Goal: Task Accomplishment & Management: Manage account settings

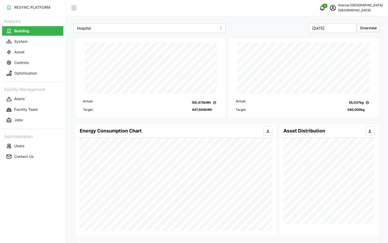
scroll to position [99, 0]
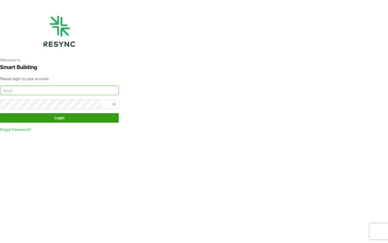
type input "nhs_internal@resynctech.com"
click at [89, 117] on span "Login" at bounding box center [59, 117] width 109 height 9
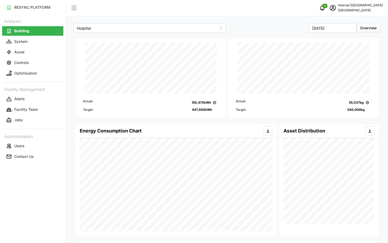
scroll to position [99, 0]
click at [339, 27] on input "October 2025" at bounding box center [333, 28] width 48 height 10
click at [318, 63] on button "May" at bounding box center [322, 63] width 23 height 10
type input "[DATE]"
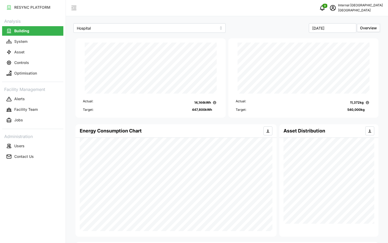
scroll to position [99, 0]
click at [336, 10] on icon "schedule" at bounding box center [333, 8] width 6 height 6
click at [345, 39] on div "Logout" at bounding box center [361, 40] width 38 height 6
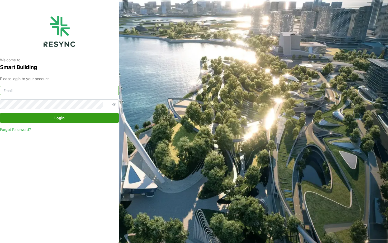
type input "[EMAIL_ADDRESS][DOMAIN_NAME]"
click at [67, 89] on input "[EMAIL_ADDRESS][DOMAIN_NAME]" at bounding box center [59, 91] width 119 height 10
click at [68, 131] on link "Forgot Password?" at bounding box center [59, 129] width 119 height 5
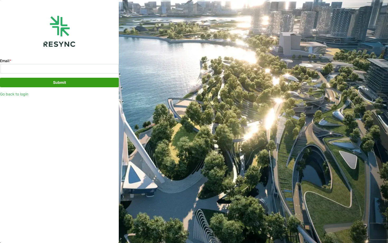
click at [66, 74] on div "Email * Submit Go back to login" at bounding box center [59, 76] width 119 height 39
click at [66, 69] on input "Email *" at bounding box center [59, 69] width 119 height 10
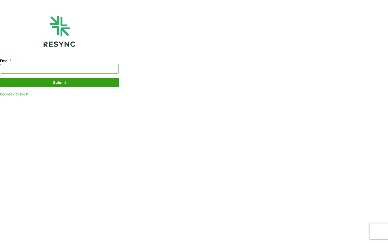
click at [21, 69] on input "Email *" at bounding box center [59, 69] width 119 height 10
click at [29, 96] on link "Go back to login" at bounding box center [59, 93] width 119 height 5
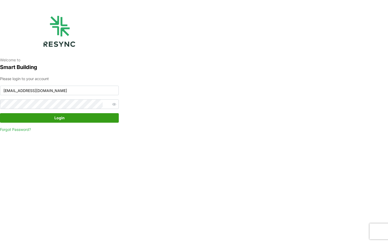
click at [75, 117] on span "Login" at bounding box center [59, 117] width 109 height 9
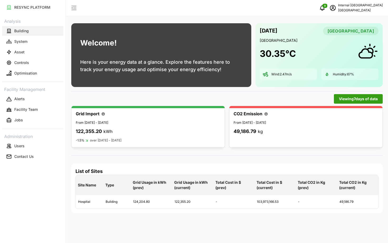
click at [24, 34] on button "Building" at bounding box center [32, 31] width 61 height 10
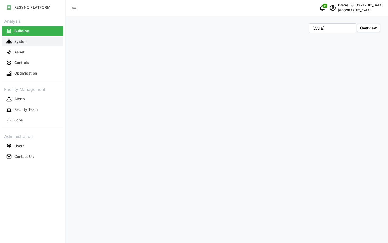
click at [29, 44] on button "System" at bounding box center [32, 42] width 61 height 10
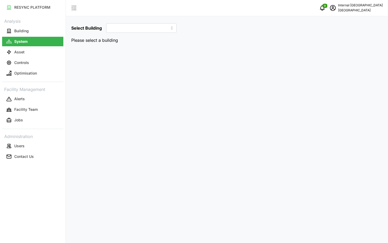
type input "Hospital"
click at [43, 57] on link "Controls" at bounding box center [32, 62] width 61 height 11
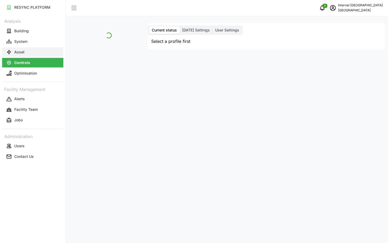
click at [39, 53] on button "Asset" at bounding box center [32, 52] width 61 height 10
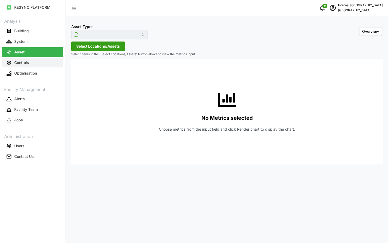
click at [49, 66] on button "Controls" at bounding box center [32, 63] width 61 height 10
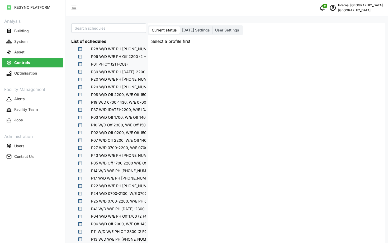
click at [198, 31] on span "[DATE] Settings" at bounding box center [196, 30] width 28 height 4
click at [180, 26] on input "[DATE] Settings" at bounding box center [180, 26] width 0 height 0
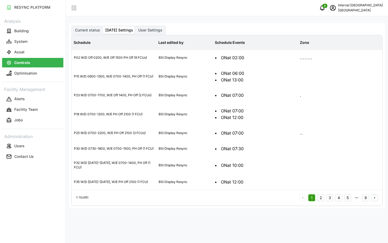
click at [81, 34] on div "Current status Today Settings User Settings" at bounding box center [118, 30] width 95 height 10
click at [84, 29] on span "Current status" at bounding box center [87, 30] width 25 height 4
click at [72, 26] on input "Current status" at bounding box center [72, 26] width 0 height 0
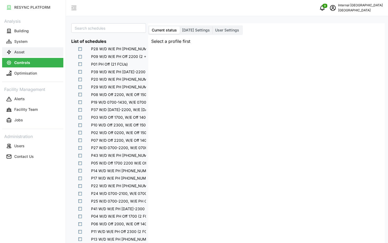
click at [39, 47] on button "Asset" at bounding box center [32, 52] width 61 height 10
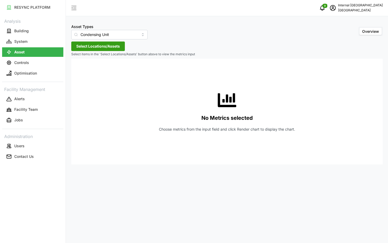
click at [95, 41] on div "Asset Types Condensing Unit Overview Select Locations/Assets Select items in th…" at bounding box center [227, 121] width 322 height 243
click at [99, 45] on span "Select Locations/Assets" at bounding box center [98, 46] width 44 height 9
click at [77, 71] on icon at bounding box center [78, 70] width 4 height 4
click at [36, 40] on button "System" at bounding box center [32, 42] width 61 height 10
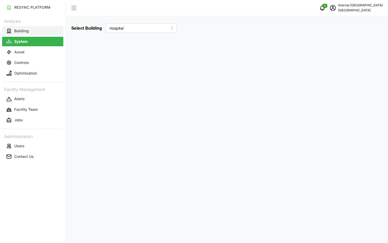
click at [32, 33] on button "Building" at bounding box center [32, 31] width 61 height 10
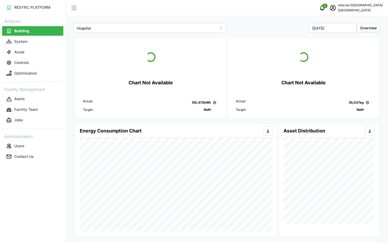
scroll to position [99, 0]
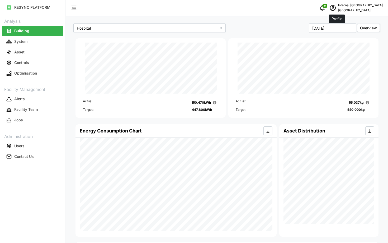
click at [336, 6] on icon "schedule" at bounding box center [333, 8] width 6 height 6
click at [337, 37] on button "Logout" at bounding box center [357, 39] width 50 height 9
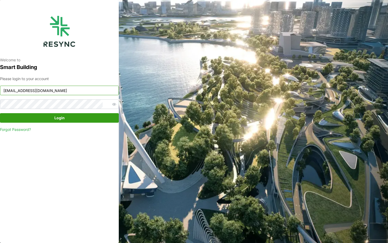
click at [78, 91] on input "nhs_internal@resynctech.com" at bounding box center [59, 91] width 119 height 10
type input "[EMAIL_ADDRESS][DOMAIN_NAME]"
click at [102, 118] on span "Login" at bounding box center [59, 117] width 109 height 9
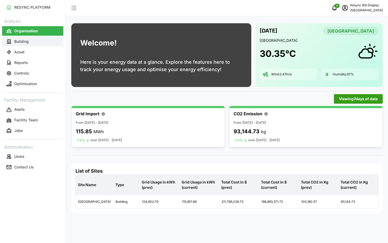
click at [36, 45] on button "Building" at bounding box center [32, 42] width 61 height 10
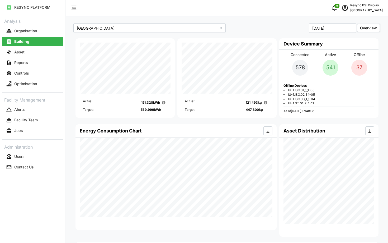
click at [340, 12] on span "schedule" at bounding box center [345, 8] width 10 height 10
click at [338, 39] on icon "button" at bounding box center [337, 40] width 4 height 4
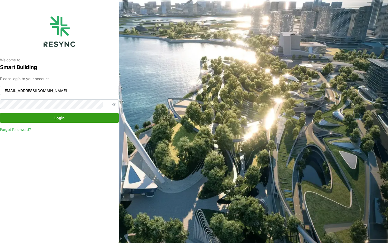
click at [92, 96] on div "Please login to your account [EMAIL_ADDRESS][DOMAIN_NAME] Login Forgot Password?" at bounding box center [59, 104] width 119 height 57
click at [82, 92] on input "[EMAIL_ADDRESS][DOMAIN_NAME]" at bounding box center [59, 91] width 119 height 10
type input "[EMAIL_ADDRESS][DOMAIN_NAME]"
click at [66, 121] on span "Login" at bounding box center [59, 117] width 109 height 9
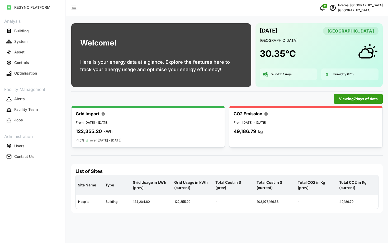
click at [18, 23] on p "Analysis" at bounding box center [32, 21] width 61 height 8
click at [42, 44] on button "System" at bounding box center [32, 42] width 61 height 10
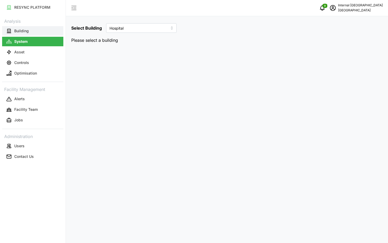
click at [28, 28] on p "Building" at bounding box center [21, 30] width 15 height 5
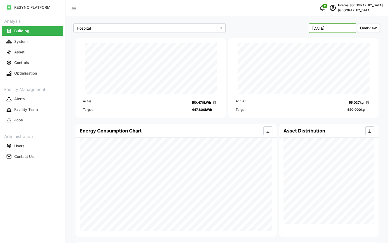
click at [327, 24] on input "[DATE]" at bounding box center [333, 28] width 48 height 10
click at [337, 73] on button "Sep" at bounding box center [345, 73] width 23 height 10
click at [326, 29] on input "[DATE]" at bounding box center [333, 28] width 48 height 10
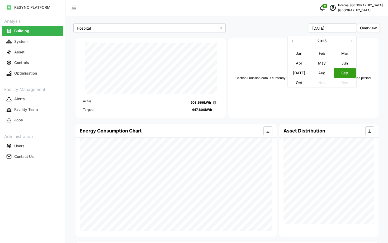
click at [321, 73] on button "Aug" at bounding box center [322, 73] width 23 height 10
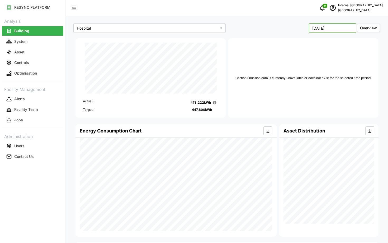
click at [323, 30] on input "[DATE]" at bounding box center [333, 28] width 48 height 10
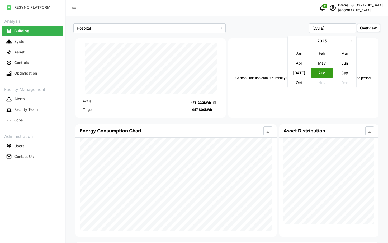
click at [297, 72] on button "[DATE]" at bounding box center [299, 73] width 23 height 10
type input "[DATE]"
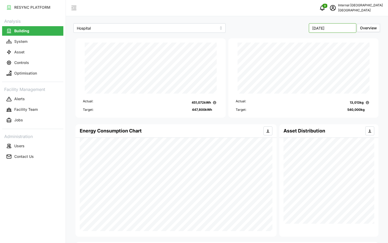
click at [335, 28] on input "[DATE]" at bounding box center [333, 28] width 48 height 10
click at [341, 107] on div "Actual: 13,013 kg Target: 540,000 kg" at bounding box center [304, 103] width 142 height 20
click at [238, 124] on div "Energy Consumption Chart" at bounding box center [176, 130] width 193 height 13
click at [305, 24] on div "[DATE] Overview" at bounding box center [304, 28] width 152 height 10
click at [323, 31] on input "[DATE]" at bounding box center [333, 28] width 48 height 10
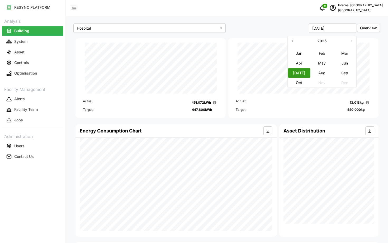
click at [285, 37] on div "Actual: 13,013 kg Target: 540,000 kg" at bounding box center [303, 78] width 153 height 82
click at [25, 50] on button "Asset" at bounding box center [32, 52] width 61 height 10
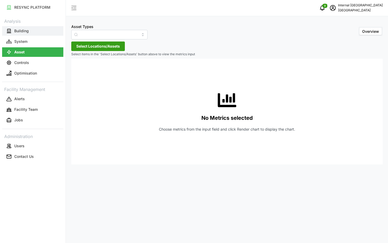
click at [38, 30] on button "Building" at bounding box center [32, 31] width 61 height 10
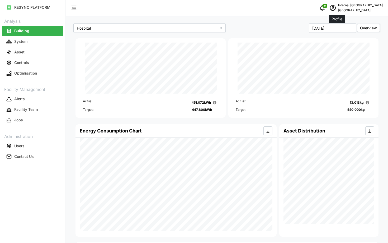
click at [336, 10] on icon "schedule" at bounding box center [333, 8] width 6 height 6
click at [337, 39] on icon "button" at bounding box center [337, 40] width 3 height 2
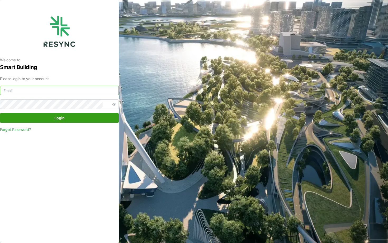
type input "nhs_internal@resynctech.com"
click at [51, 121] on span "Login" at bounding box center [59, 117] width 109 height 9
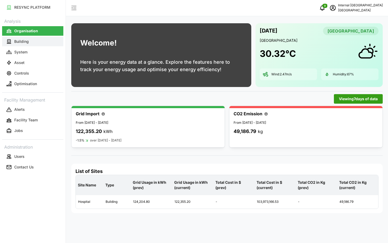
click at [15, 40] on p "Building" at bounding box center [21, 41] width 15 height 5
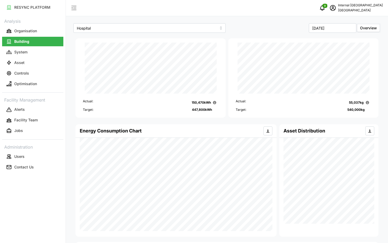
scroll to position [99, 0]
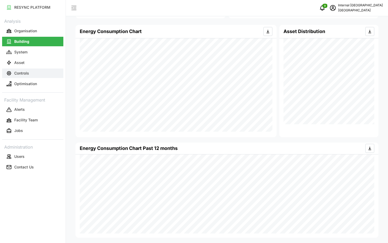
click at [20, 68] on button "Controls" at bounding box center [32, 73] width 61 height 10
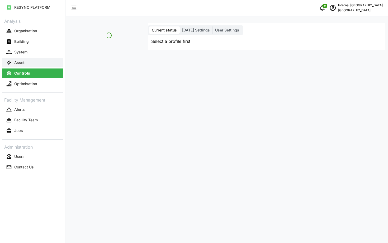
click at [18, 64] on p "Asset" at bounding box center [19, 62] width 10 height 5
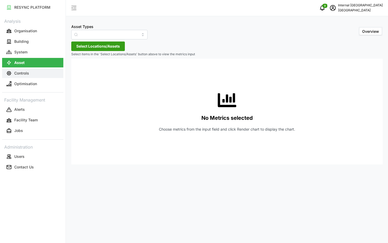
click at [27, 71] on p "Controls" at bounding box center [21, 73] width 15 height 5
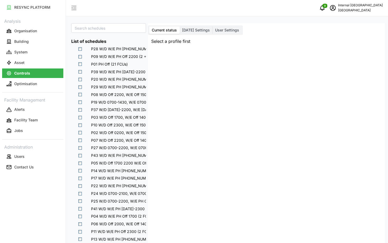
click at [187, 28] on span "Today Settings" at bounding box center [196, 30] width 28 height 4
click at [180, 26] on input "Today Settings" at bounding box center [180, 26] width 0 height 0
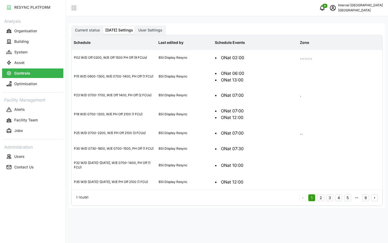
click at [149, 29] on span "User Settings" at bounding box center [150, 30] width 24 height 4
click at [136, 26] on input "User Settings" at bounding box center [136, 26] width 0 height 0
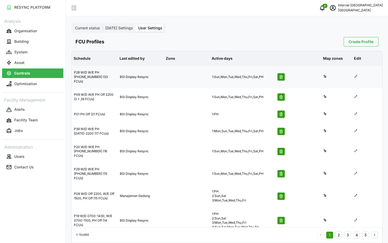
click at [325, 75] on icon at bounding box center [325, 76] width 2 height 3
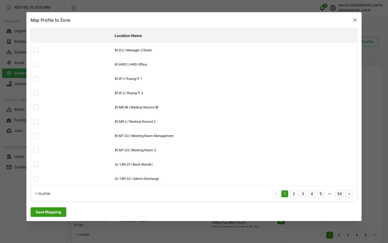
click at [355, 18] on icon "button" at bounding box center [355, 19] width 5 height 5
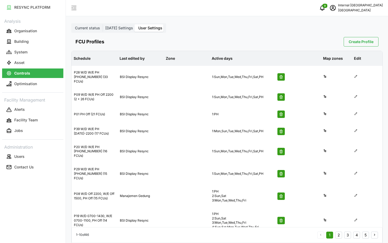
click at [126, 30] on label "Today Settings" at bounding box center [119, 27] width 33 height 7
click at [103, 24] on input "Today Settings" at bounding box center [103, 24] width 0 height 0
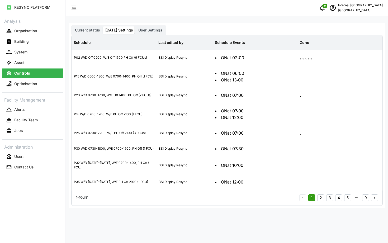
click at [321, 198] on button "2" at bounding box center [320, 197] width 7 height 7
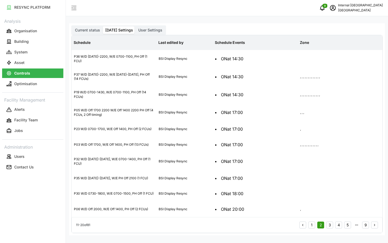
click at [89, 30] on span "Current status" at bounding box center [87, 30] width 25 height 4
click at [72, 26] on input "Current status" at bounding box center [72, 26] width 0 height 0
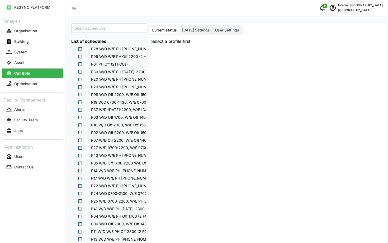
click at [85, 49] on span at bounding box center [87, 48] width 4 height 4
click at [124, 21] on div "List of schedules P28 W/D W/E PH 0700-2200 (33 FCUs) P09 W/D W/E PH Off 2200 (2…" at bounding box center [108, 209] width 79 height 376
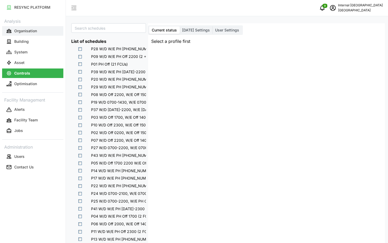
click at [42, 32] on button "Organisation" at bounding box center [32, 31] width 61 height 10
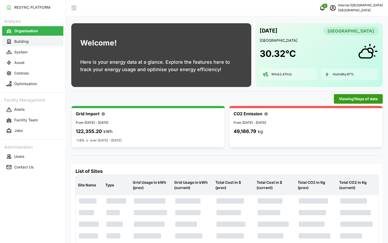
click at [25, 37] on button "Building" at bounding box center [32, 42] width 61 height 10
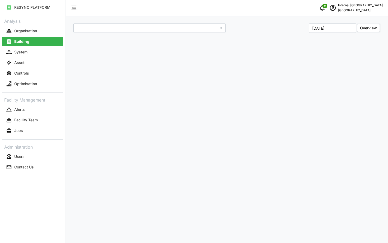
type input "Hospital"
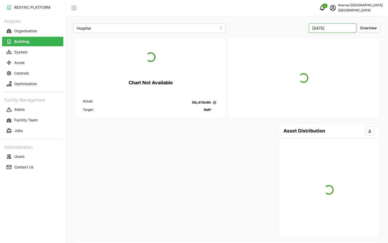
click at [345, 30] on input "October 2025" at bounding box center [333, 28] width 48 height 10
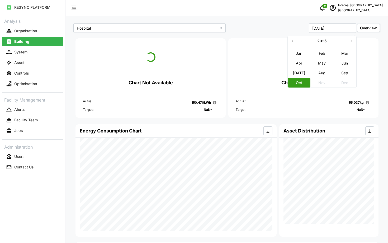
click at [335, 110] on div "Target: NaN -" at bounding box center [303, 109] width 135 height 5
click at [343, 71] on button "Sep" at bounding box center [345, 73] width 23 height 10
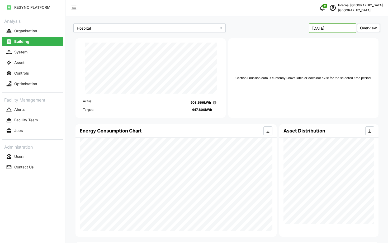
click at [339, 27] on input "September 2025" at bounding box center [333, 28] width 48 height 10
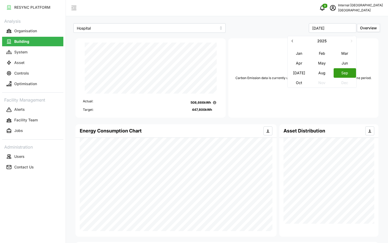
click at [322, 76] on button "Aug" at bounding box center [322, 73] width 23 height 10
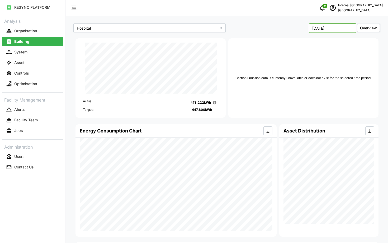
click at [327, 32] on input "August 2025" at bounding box center [333, 28] width 48 height 10
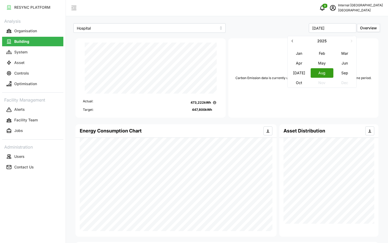
click at [303, 69] on button "Jul" at bounding box center [299, 73] width 23 height 10
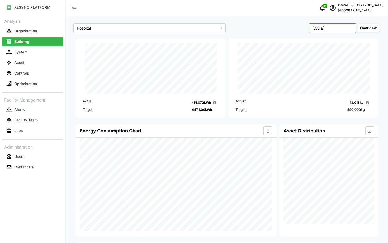
click at [329, 30] on input "July 2025" at bounding box center [333, 28] width 48 height 10
click at [346, 71] on button "Sep" at bounding box center [345, 73] width 23 height 10
click at [326, 26] on input "September 2025" at bounding box center [333, 28] width 48 height 10
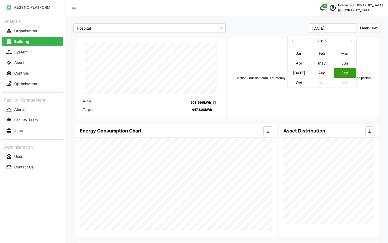
click at [341, 62] on button "Jun" at bounding box center [345, 63] width 23 height 10
type input "June 2025"
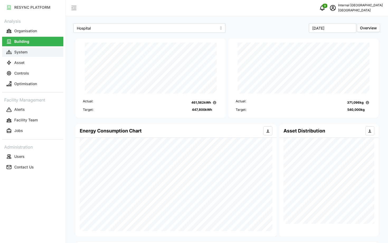
click at [29, 52] on button "System" at bounding box center [32, 52] width 61 height 10
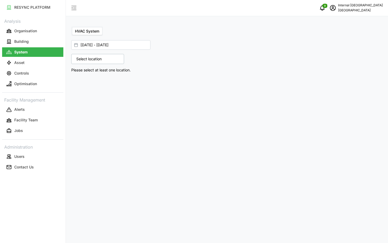
click at [107, 62] on div "Select location" at bounding box center [97, 59] width 53 height 10
click at [79, 81] on icon at bounding box center [78, 82] width 4 height 4
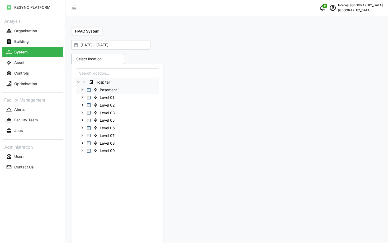
click at [88, 90] on span "Select Basement 1" at bounding box center [88, 89] width 3 height 3
click at [83, 90] on icon at bounding box center [82, 89] width 4 height 4
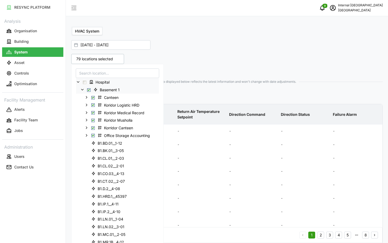
click at [83, 90] on icon at bounding box center [82, 89] width 4 height 4
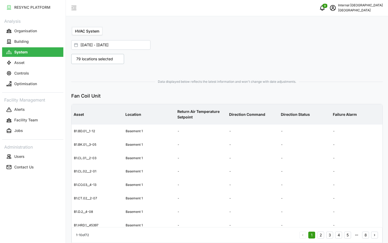
click at [218, 105] on p "Return Air Temperature Setpoint" at bounding box center [201, 114] width 50 height 19
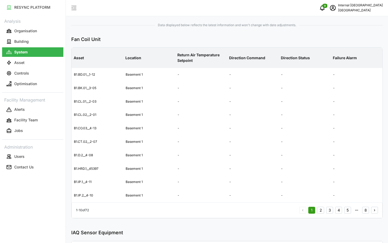
scroll to position [209, 0]
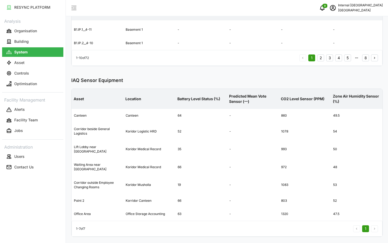
click at [322, 59] on button "2" at bounding box center [320, 57] width 7 height 7
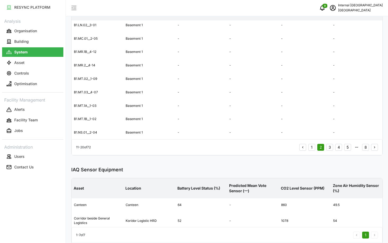
click at [345, 147] on button "5" at bounding box center [347, 147] width 7 height 7
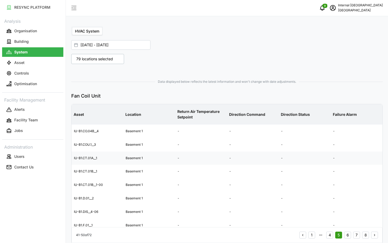
scroll to position [55, 0]
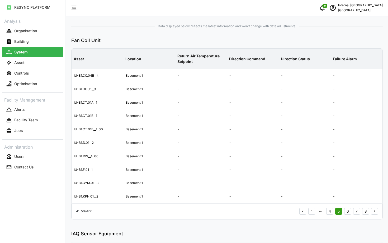
click at [359, 210] on button "7" at bounding box center [356, 211] width 7 height 7
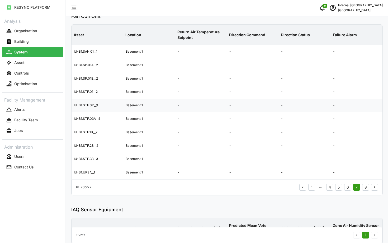
scroll to position [80, 0]
drag, startPoint x: 194, startPoint y: 31, endPoint x: 197, endPoint y: 39, distance: 7.8
click at [197, 39] on p "Return Air Temperature Setpoint" at bounding box center [201, 34] width 50 height 19
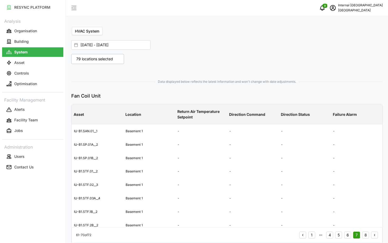
click at [91, 55] on div "79 locations selected" at bounding box center [97, 59] width 53 height 10
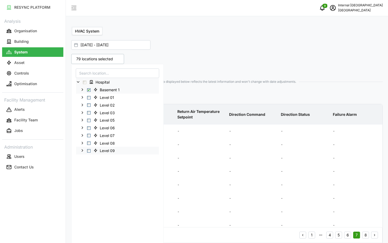
click at [88, 151] on span "Select Level 09" at bounding box center [88, 150] width 3 height 3
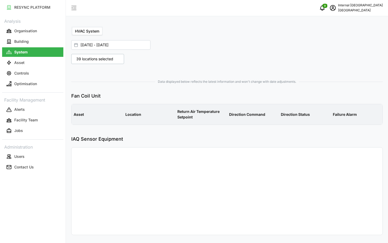
click at [207, 67] on div at bounding box center [148, 68] width 158 height 4
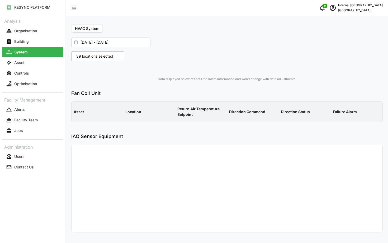
click at [94, 62] on div "39 locations selected Hospital Basement 1 Level 01 Level 02 Level 03 Level 05 L…" at bounding box center [148, 56] width 158 height 14
click at [88, 58] on p "39 locations selected" at bounding box center [95, 56] width 42 height 5
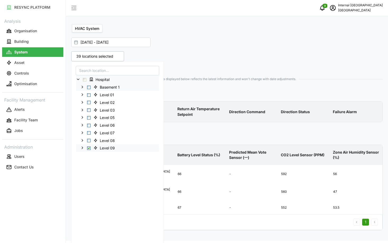
click at [83, 148] on icon at bounding box center [82, 148] width 4 height 4
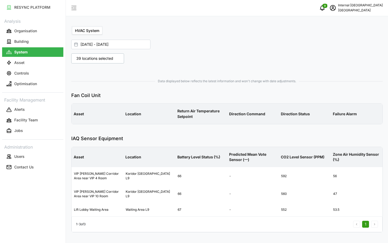
scroll to position [1, 0]
click at [215, 110] on p "Return Air Temperature Setpoint" at bounding box center [201, 113] width 50 height 19
click at [99, 60] on p "39 locations selected" at bounding box center [95, 58] width 42 height 5
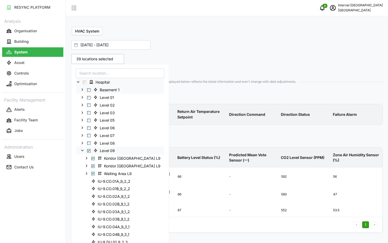
scroll to position [8, 0]
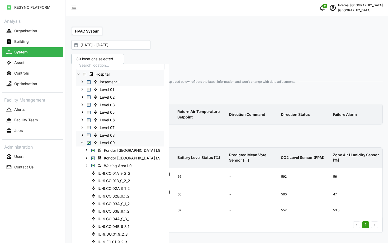
click at [82, 135] on icon at bounding box center [82, 135] width 4 height 4
click at [89, 142] on span "Select Level 09" at bounding box center [88, 142] width 3 height 3
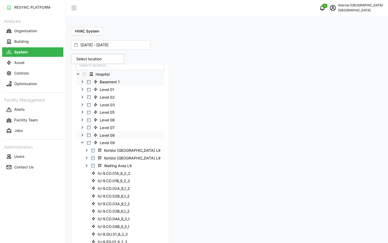
click at [83, 142] on polyline at bounding box center [82, 142] width 2 height 1
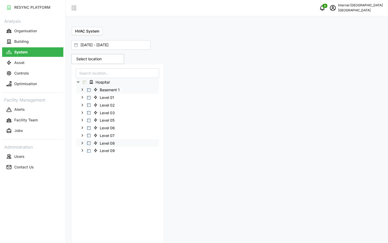
click at [191, 95] on div "HVAC System 01 Oct 2025 - 09 Oct 2025 Select location Hospital Basement 1 Level…" at bounding box center [227, 121] width 322 height 243
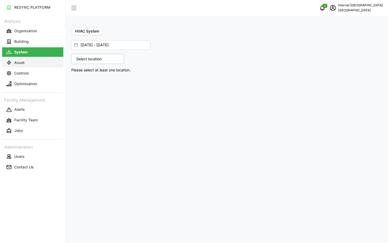
click at [20, 59] on button "Asset" at bounding box center [32, 63] width 61 height 10
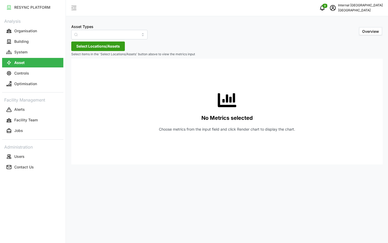
type input "Condensing Unit"
click at [33, 47] on link "System" at bounding box center [32, 52] width 61 height 11
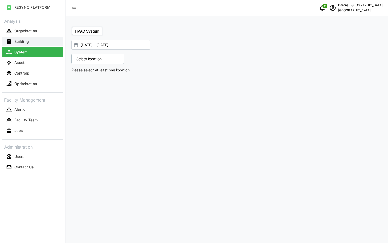
click at [34, 42] on button "Building" at bounding box center [32, 42] width 61 height 10
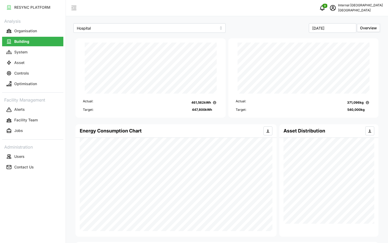
click at [34, 58] on link "Asset" at bounding box center [32, 62] width 61 height 11
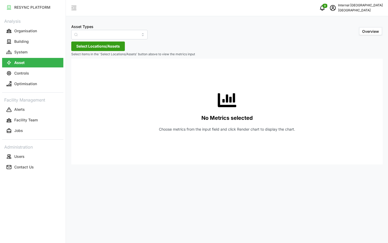
type input "Condensing Unit"
click at [40, 51] on button "System" at bounding box center [32, 52] width 61 height 10
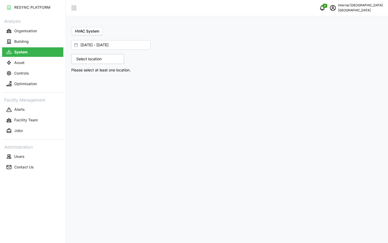
click at [88, 59] on p "Select location" at bounding box center [89, 58] width 31 height 5
click at [76, 83] on icon at bounding box center [78, 82] width 4 height 4
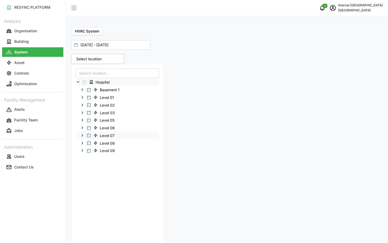
scroll to position [12, 0]
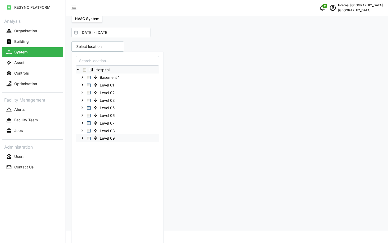
click at [81, 141] on div "Level 09" at bounding box center [117, 138] width 83 height 8
click at [82, 137] on icon at bounding box center [82, 138] width 4 height 4
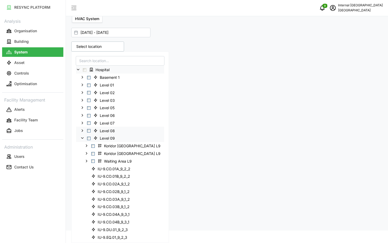
click at [82, 130] on polyline at bounding box center [82, 130] width 1 height 2
click at [85, 121] on div "Level 07" at bounding box center [120, 123] width 88 height 8
click at [87, 129] on span "Select Level 08" at bounding box center [88, 130] width 3 height 3
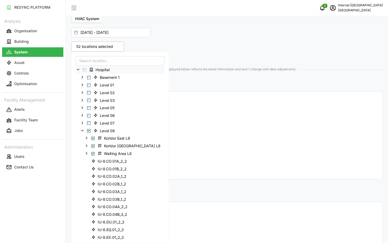
click at [220, 90] on div "Fan Coil Unit" at bounding box center [227, 130] width 312 height 100
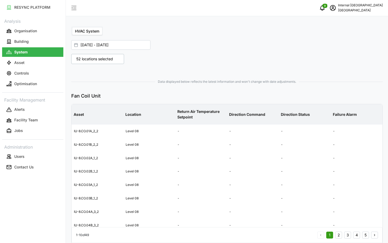
click at [90, 59] on p "52 locations selected" at bounding box center [95, 58] width 42 height 5
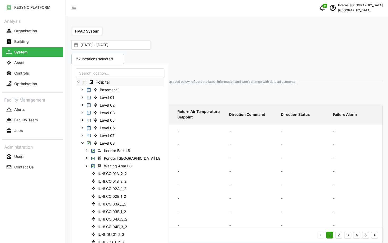
click at [77, 82] on polyline at bounding box center [78, 81] width 2 height 1
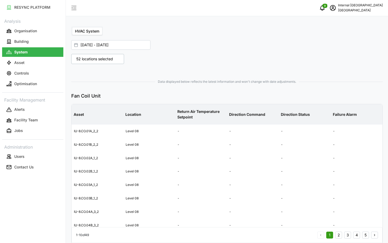
click at [204, 76] on div "Data displayed below reflects the latest information and won't change with date…" at bounding box center [227, 232] width 316 height 316
click at [91, 60] on p "52 locations selected" at bounding box center [95, 58] width 42 height 5
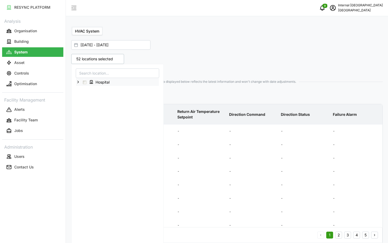
click at [78, 83] on icon at bounding box center [78, 82] width 4 height 4
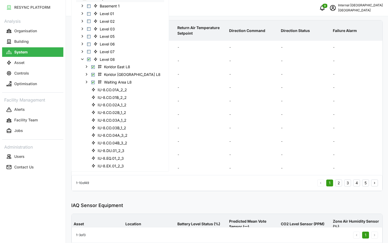
scroll to position [81, 0]
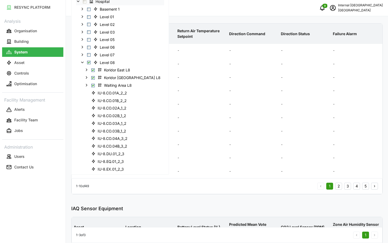
click at [102, 128] on span "IU-8.CO.03B_1_2" at bounding box center [112, 130] width 29 height 5
click at [89, 62] on span "Select Level 08" at bounding box center [88, 62] width 3 height 3
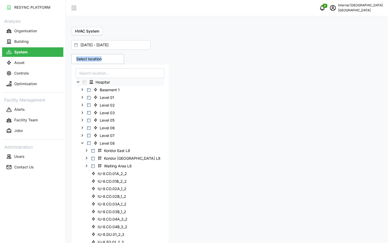
click at [222, 62] on div "Select location" at bounding box center [148, 59] width 154 height 10
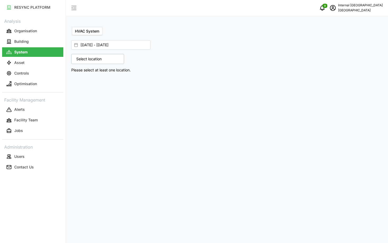
click at [100, 59] on p "Select location" at bounding box center [89, 58] width 31 height 5
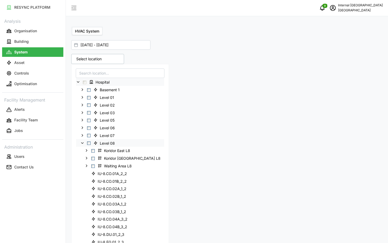
click at [83, 143] on icon at bounding box center [82, 143] width 4 height 4
click at [82, 148] on icon at bounding box center [82, 150] width 4 height 4
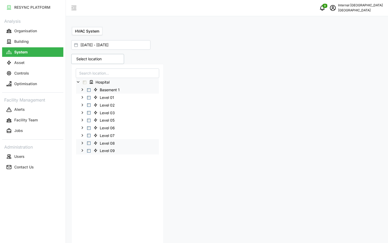
click at [89, 89] on span "Select Basement 1" at bounding box center [88, 89] width 3 height 3
click at [247, 77] on div "Data displayed below reflects the latest information and won't change with date…" at bounding box center [227, 192] width 312 height 230
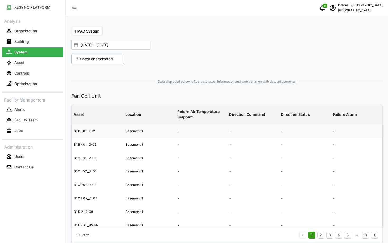
scroll to position [209, 0]
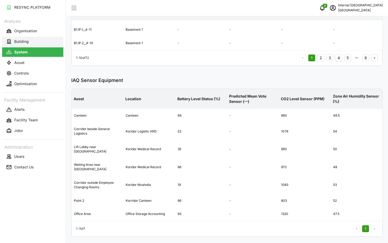
click at [27, 42] on p "Building" at bounding box center [21, 41] width 15 height 5
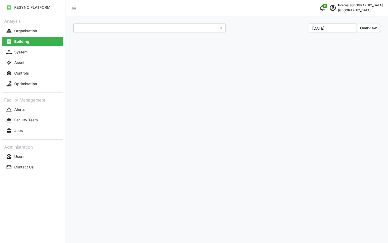
type input "Hospital"
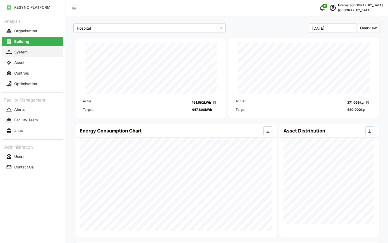
click at [36, 54] on button "System" at bounding box center [32, 52] width 61 height 10
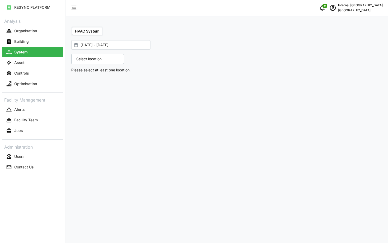
click at [118, 58] on div "Select location" at bounding box center [97, 59] width 53 height 10
click at [338, 11] on span "schedule" at bounding box center [333, 8] width 10 height 10
click at [344, 41] on div "Logout" at bounding box center [361, 40] width 38 height 6
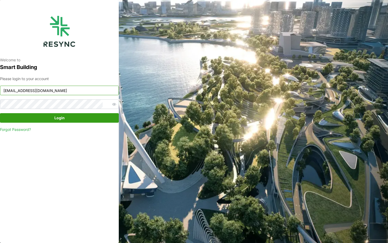
click at [66, 89] on input "[EMAIL_ADDRESS][DOMAIN_NAME]" at bounding box center [59, 91] width 119 height 10
type input "[EMAIL_ADDRESS][DOMAIN_NAME]"
click at [87, 119] on span "Login" at bounding box center [59, 117] width 109 height 9
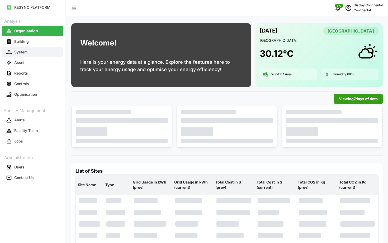
click at [26, 56] on button "System" at bounding box center [32, 52] width 61 height 10
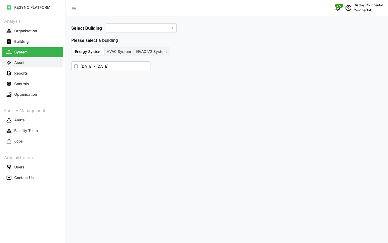
type input "CA1"
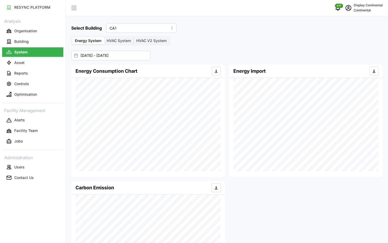
click at [154, 40] on span "HVAC V2 System" at bounding box center [151, 40] width 30 height 4
click at [134, 37] on input "HVAC V2 System" at bounding box center [134, 37] width 0 height 0
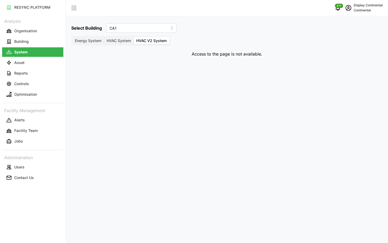
click at [115, 39] on span "HVAC System" at bounding box center [119, 40] width 24 height 4
click at [104, 37] on input "HVAC System" at bounding box center [104, 37] width 0 height 0
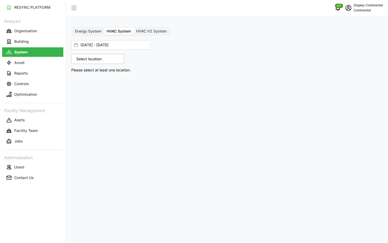
click at [83, 32] on span "Energy System" at bounding box center [88, 31] width 26 height 4
click at [72, 27] on input "Energy System" at bounding box center [72, 27] width 0 height 0
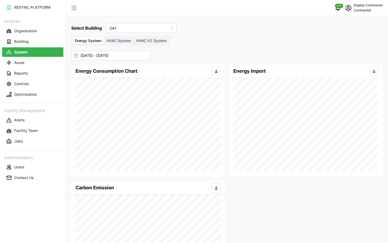
click at [355, 5] on p "Display Continental" at bounding box center [368, 5] width 29 height 5
click at [349, 7] on icon "schedule" at bounding box center [349, 7] width 2 height 2
click at [349, 13] on button "schedule" at bounding box center [348, 8] width 11 height 11
click at [346, 42] on div "Logout" at bounding box center [364, 40] width 38 height 6
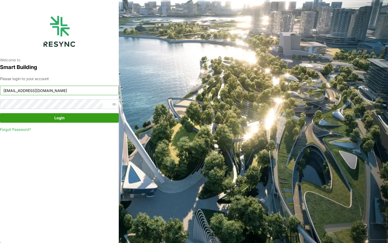
click at [51, 89] on input "[EMAIL_ADDRESS][DOMAIN_NAME]" at bounding box center [59, 91] width 119 height 10
type input "[EMAIL_ADDRESS][DOMAIN_NAME]"
click at [57, 119] on span "Login" at bounding box center [59, 117] width 10 height 9
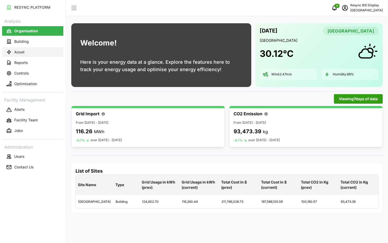
click at [23, 50] on p "Asset" at bounding box center [19, 51] width 10 height 5
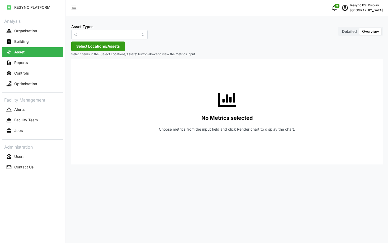
type input "Condenser"
click at [44, 43] on button "Building" at bounding box center [32, 42] width 61 height 10
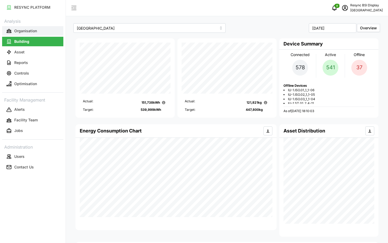
click at [33, 32] on p "Organisation" at bounding box center [25, 30] width 23 height 5
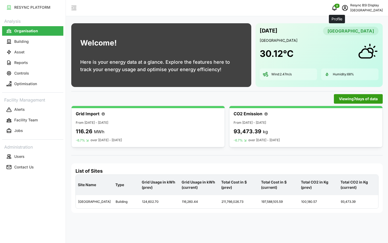
click at [340, 11] on span "schedule" at bounding box center [345, 8] width 10 height 10
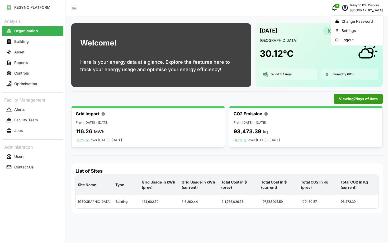
click at [348, 39] on div "Logout" at bounding box center [361, 40] width 38 height 6
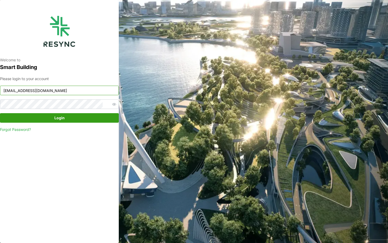
click at [72, 92] on input "[EMAIL_ADDRESS][DOMAIN_NAME]" at bounding box center [59, 91] width 119 height 10
click at [70, 148] on div "Welcome to Smart Building Please login to your account bsi_display@resynctech.c…" at bounding box center [59, 121] width 119 height 243
click at [71, 93] on input "bsi_display@resynctech.com" at bounding box center [59, 91] width 119 height 10
type input "nhs_internal@resynctech.com"
click at [90, 120] on span "Login" at bounding box center [59, 117] width 109 height 9
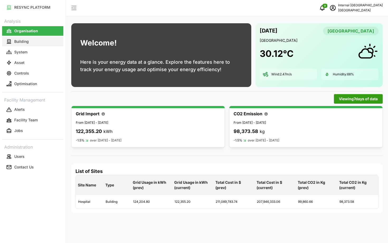
click at [32, 43] on button "Building" at bounding box center [32, 42] width 61 height 10
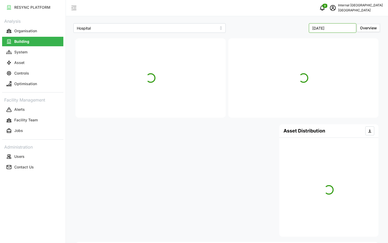
click at [329, 31] on input "[DATE]" at bounding box center [333, 28] width 48 height 10
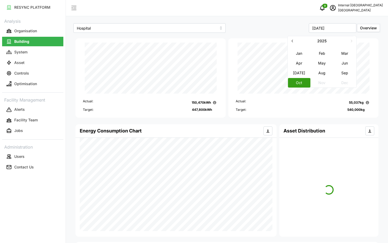
click at [341, 71] on button "Sep" at bounding box center [345, 73] width 23 height 10
type input "[DATE]"
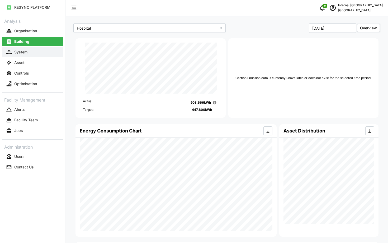
click at [46, 55] on button "System" at bounding box center [32, 52] width 61 height 10
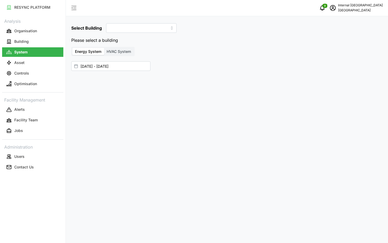
type input "Hospital"
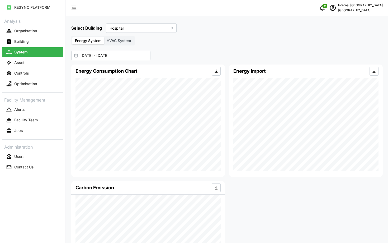
click at [115, 39] on span "HVAC System" at bounding box center [119, 40] width 24 height 4
click at [104, 37] on input "HVAC System" at bounding box center [104, 37] width 0 height 0
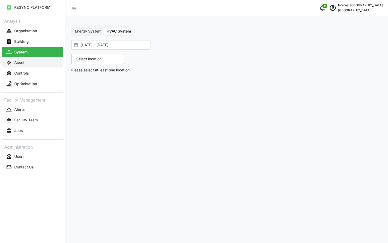
click at [27, 62] on button "Asset" at bounding box center [32, 63] width 61 height 10
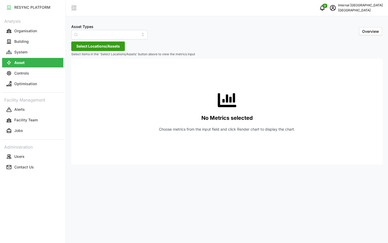
type input "Condensing Unit"
click at [23, 77] on button "Controls" at bounding box center [32, 73] width 61 height 10
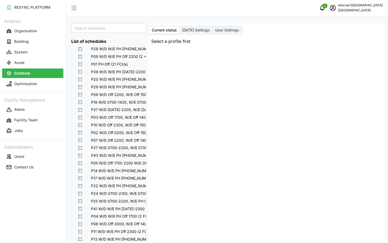
click at [198, 30] on span "[DATE] Settings" at bounding box center [196, 30] width 28 height 4
click at [180, 26] on input "[DATE] Settings" at bounding box center [180, 26] width 0 height 0
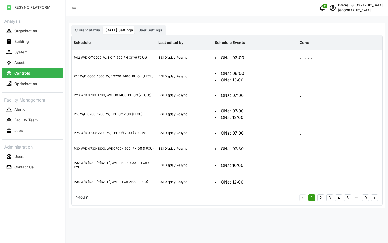
click at [145, 29] on span "User Settings" at bounding box center [150, 30] width 24 height 4
click at [136, 26] on input "User Settings" at bounding box center [136, 26] width 0 height 0
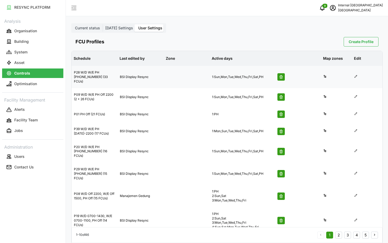
click at [356, 75] on icon at bounding box center [356, 76] width 2 height 2
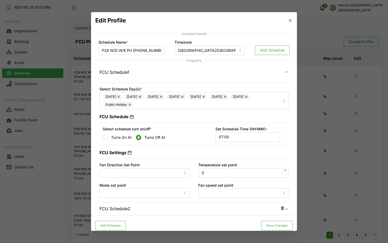
scroll to position [4, 0]
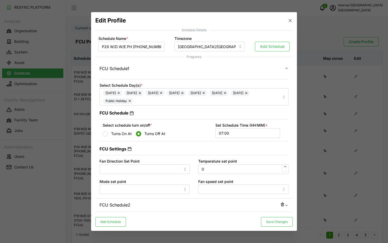
click at [292, 22] on icon "button" at bounding box center [290, 20] width 5 height 5
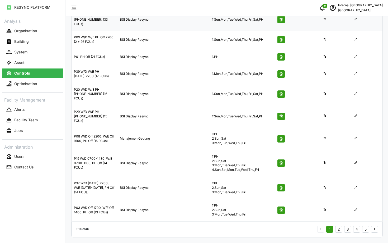
scroll to position [0, 0]
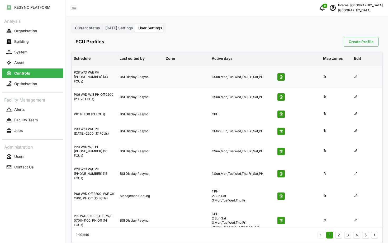
click at [354, 75] on icon at bounding box center [355, 76] width 3 height 3
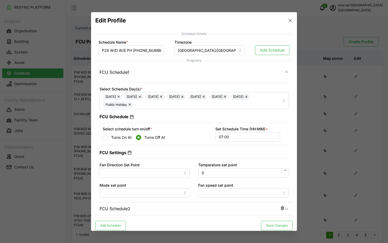
scroll to position [4, 0]
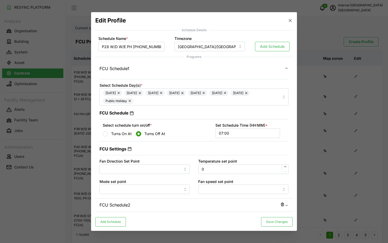
click at [289, 19] on icon "button" at bounding box center [290, 20] width 3 height 3
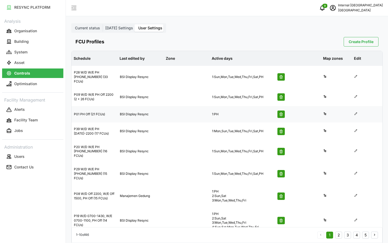
click at [355, 112] on icon at bounding box center [355, 113] width 3 height 3
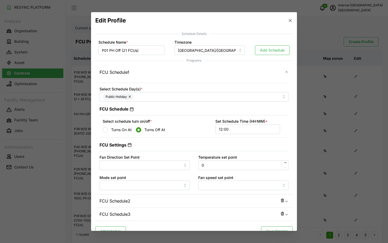
click at [288, 23] on button "button" at bounding box center [290, 20] width 7 height 7
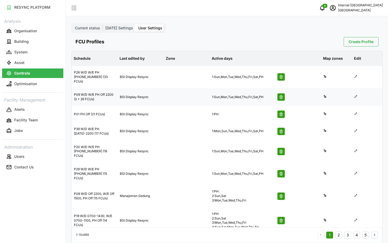
click at [354, 92] on div at bounding box center [367, 97] width 30 height 13
click at [355, 95] on icon at bounding box center [355, 96] width 3 height 3
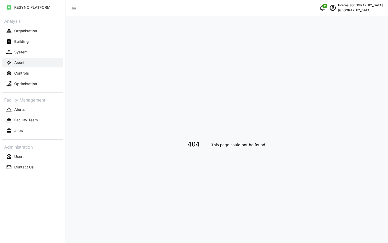
click at [37, 63] on button "Asset" at bounding box center [32, 63] width 61 height 10
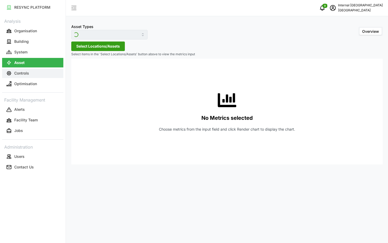
click at [32, 71] on button "Controls" at bounding box center [32, 73] width 61 height 10
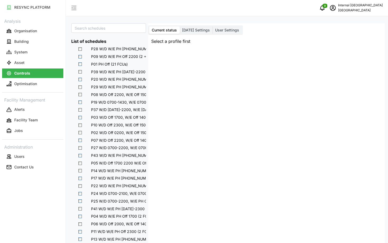
click at [83, 49] on span "P28 W/D W/E PH [PHONE_NUMBER] (33 FCUs)" at bounding box center [130, 48] width 95 height 6
click at [83, 56] on span "P09 W/D W/E PH Off 2200 (2 + 26 FCUs)" at bounding box center [125, 56] width 85 height 6
click at [83, 62] on span "P01 PH Off (21 FCUs)" at bounding box center [107, 64] width 49 height 6
click at [83, 71] on span "P39 W/D W/E PH [DATE]-2200 (17 FCUs)" at bounding box center [125, 71] width 84 height 6
click at [85, 79] on span at bounding box center [87, 79] width 4 height 4
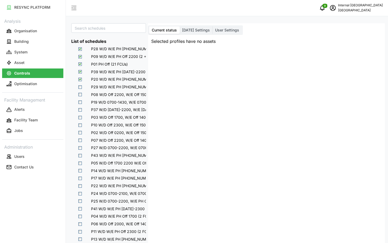
click at [85, 91] on div "P08 W/D Off 2200, W/E Off 1500, PH Off (15 FCUs)" at bounding box center [147, 94] width 151 height 8
click at [195, 30] on span "[DATE] Settings" at bounding box center [196, 30] width 28 height 4
click at [180, 26] on input "[DATE] Settings" at bounding box center [180, 26] width 0 height 0
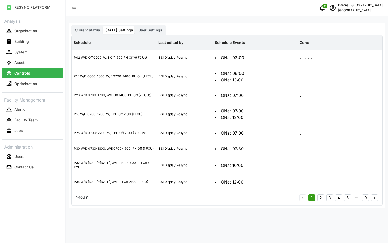
click at [152, 24] on div "Current status Today Settings User Settings Schedule Last edited by Schedule Ev…" at bounding box center [227, 115] width 316 height 185
click at [155, 31] on span "User Settings" at bounding box center [150, 30] width 24 height 4
click at [136, 26] on input "User Settings" at bounding box center [136, 26] width 0 height 0
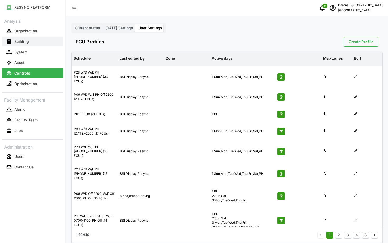
click at [17, 42] on p "Building" at bounding box center [21, 41] width 15 height 5
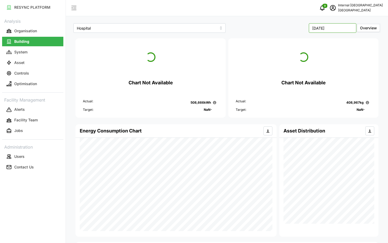
click at [351, 28] on input "[DATE]" at bounding box center [333, 28] width 48 height 10
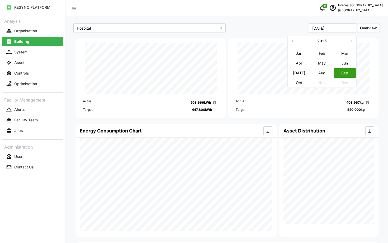
click at [321, 75] on button "Aug" at bounding box center [322, 73] width 23 height 10
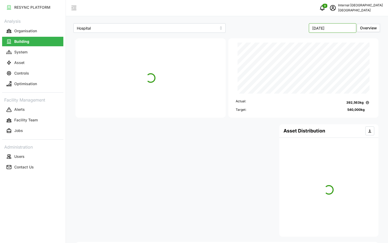
click at [344, 31] on input "August 2025" at bounding box center [333, 28] width 48 height 10
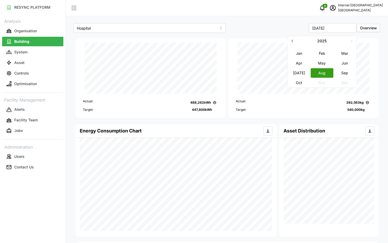
click at [301, 72] on button "Jul" at bounding box center [299, 73] width 23 height 10
click at [338, 26] on input "July 2025" at bounding box center [333, 28] width 48 height 10
click at [342, 64] on button "Jun" at bounding box center [345, 63] width 23 height 10
type input "June 2025"
click at [338, 12] on span "schedule" at bounding box center [333, 8] width 10 height 10
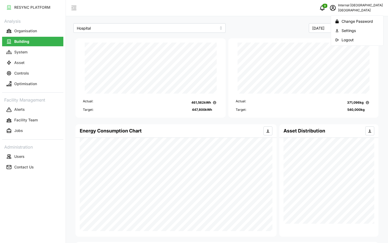
click at [338, 44] on button "Logout" at bounding box center [357, 39] width 50 height 9
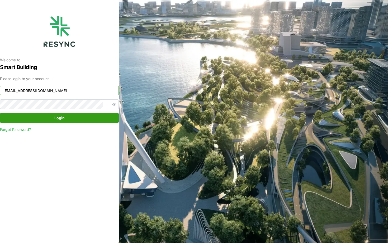
click at [66, 92] on input "[EMAIL_ADDRESS][DOMAIN_NAME]" at bounding box center [59, 91] width 119 height 10
type input "[EMAIL_ADDRESS][DOMAIN_NAME]"
click at [95, 118] on span "Login" at bounding box center [59, 117] width 109 height 9
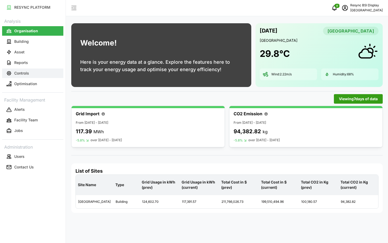
click at [45, 69] on button "Controls" at bounding box center [32, 73] width 61 height 10
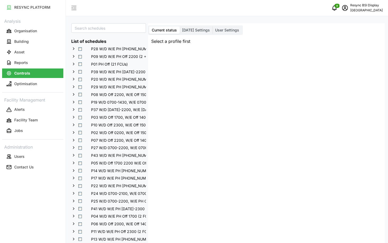
click at [79, 49] on span "Select P28 W/D W/E PH 0700-2200 (33 FCUs)" at bounding box center [79, 48] width 3 height 3
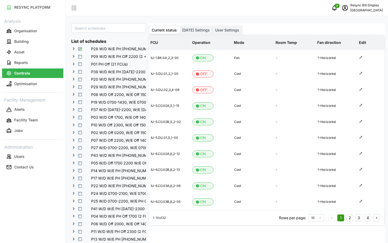
click at [191, 27] on label "[DATE] Settings" at bounding box center [196, 29] width 33 height 7
click at [180, 26] on input "[DATE] Settings" at bounding box center [180, 26] width 0 height 0
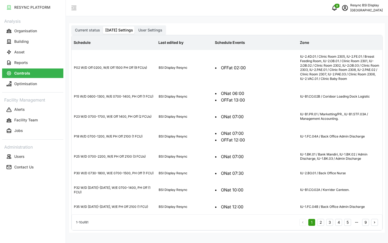
click at [156, 33] on label "User Settings" at bounding box center [150, 29] width 29 height 7
click at [136, 26] on input "User Settings" at bounding box center [136, 26] width 0 height 0
